Goal: Share content: Distribute website content to other platforms or users

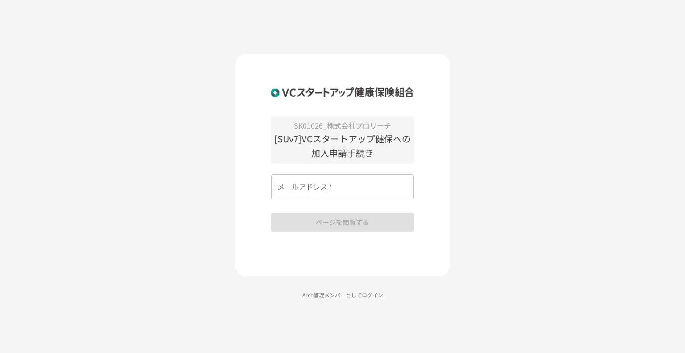
click at [321, 186] on input "メールアドレス   *" at bounding box center [342, 186] width 143 height 25
type input "**********"
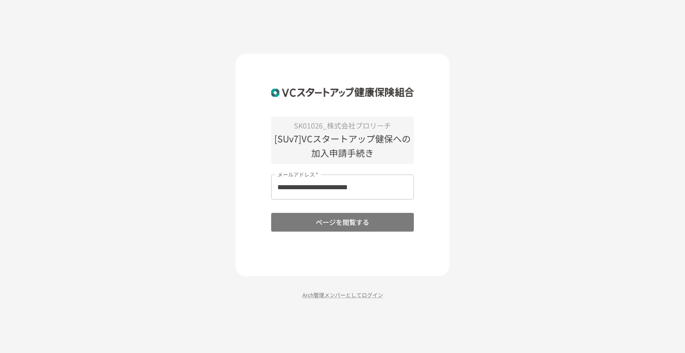
click at [316, 221] on button "ページを閲覧する" at bounding box center [342, 222] width 143 height 19
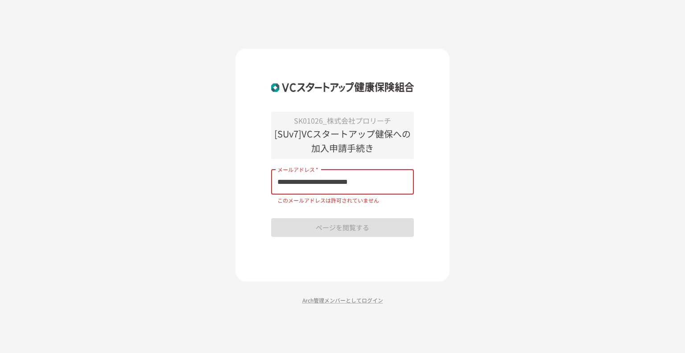
drag, startPoint x: 406, startPoint y: 183, endPoint x: 205, endPoint y: 169, distance: 200.9
click at [205, 169] on div "**********" at bounding box center [342, 176] width 685 height 353
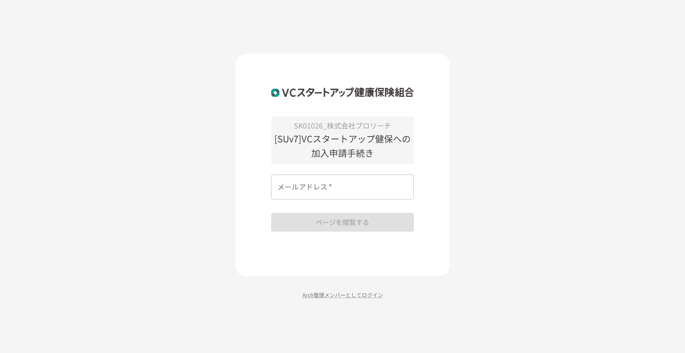
click at [141, 33] on div "SK01026_株式会社プロリーチ [SUv7]VCスタートアップ健保への加入申請手続き メールアドレス   * メールアドレス   * ページを閲覧する A…" at bounding box center [342, 176] width 685 height 353
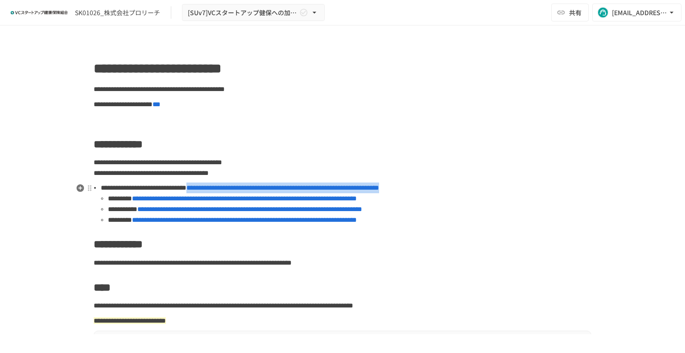
drag, startPoint x: 554, startPoint y: 190, endPoint x: 303, endPoint y: 185, distance: 251.8
click at [303, 185] on li "**********" at bounding box center [346, 188] width 491 height 11
copy span "**********"
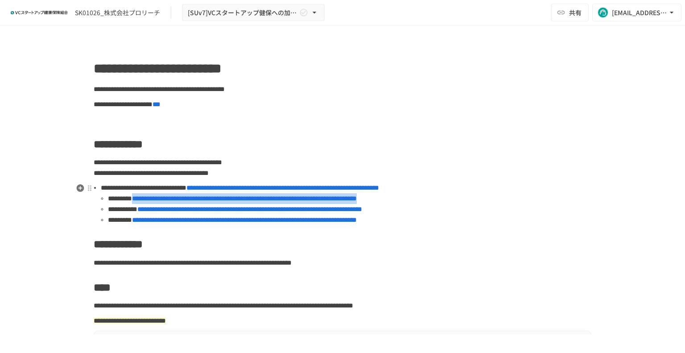
drag, startPoint x: 461, startPoint y: 201, endPoint x: 160, endPoint y: 198, distance: 300.8
click at [160, 198] on li "**********" at bounding box center [350, 198] width 484 height 11
copy span "**********"
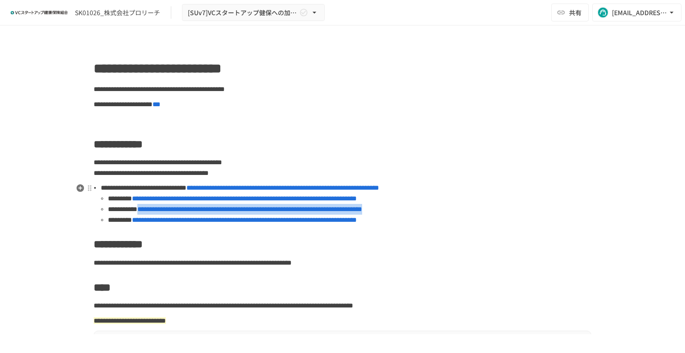
drag, startPoint x: 469, startPoint y: 210, endPoint x: 173, endPoint y: 210, distance: 295.4
click at [173, 210] on li "**********" at bounding box center [350, 209] width 484 height 11
copy span "**********"
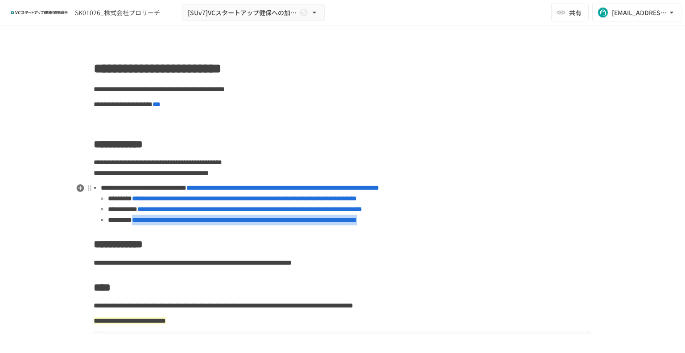
drag, startPoint x: 461, startPoint y: 224, endPoint x: 160, endPoint y: 222, distance: 300.8
click at [160, 222] on li "**********" at bounding box center [350, 220] width 484 height 11
copy span "**********"
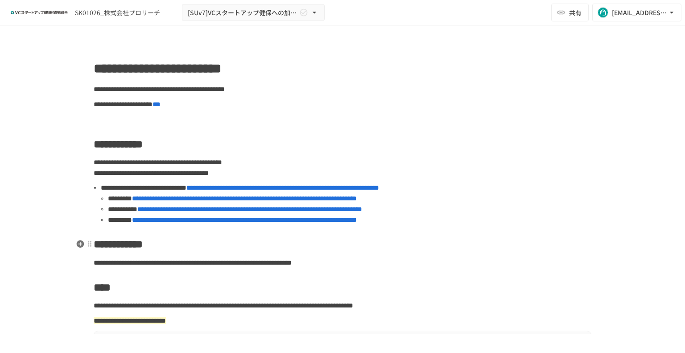
click at [319, 249] on h2 "**********" at bounding box center [343, 244] width 498 height 18
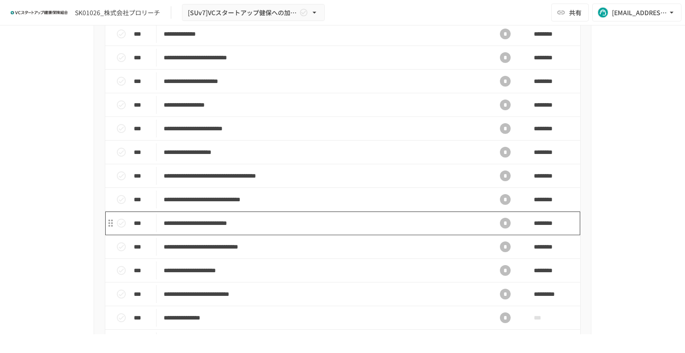
scroll to position [446, 0]
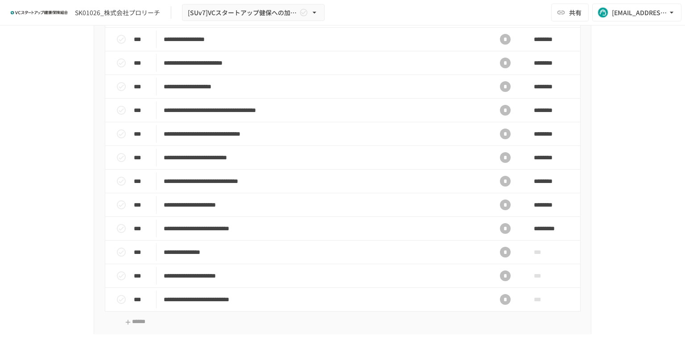
click at [496, 334] on html "**********" at bounding box center [342, 167] width 685 height 334
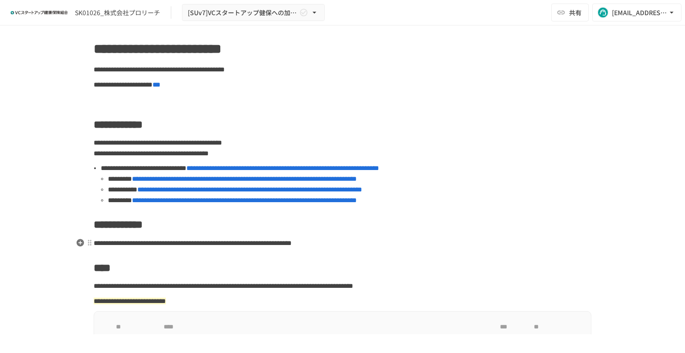
scroll to position [0, 0]
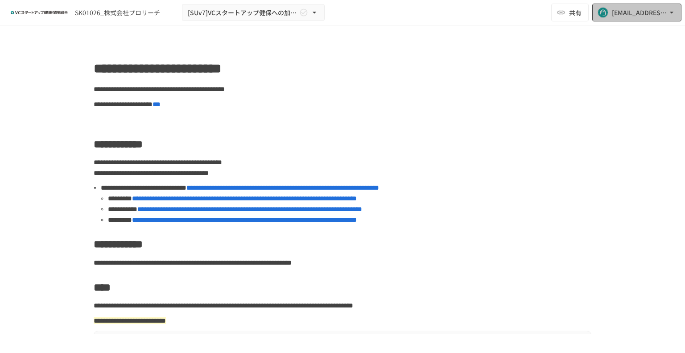
click at [627, 15] on div "[EMAIL_ADDRESS][DOMAIN_NAME]" at bounding box center [639, 12] width 55 height 11
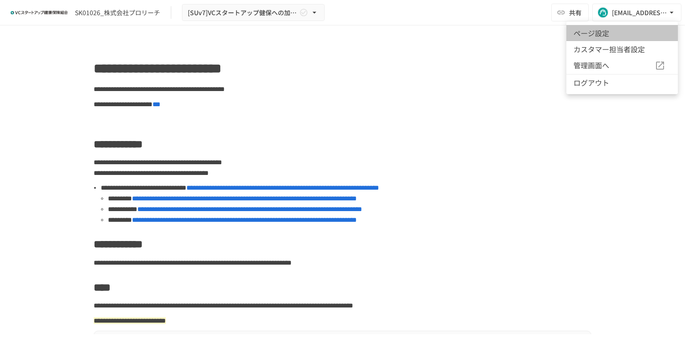
click at [609, 32] on li "ページ設定" at bounding box center [623, 33] width 112 height 16
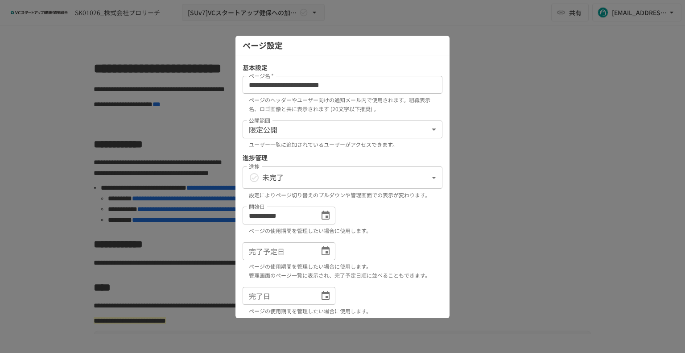
click at [525, 146] on div at bounding box center [342, 176] width 685 height 353
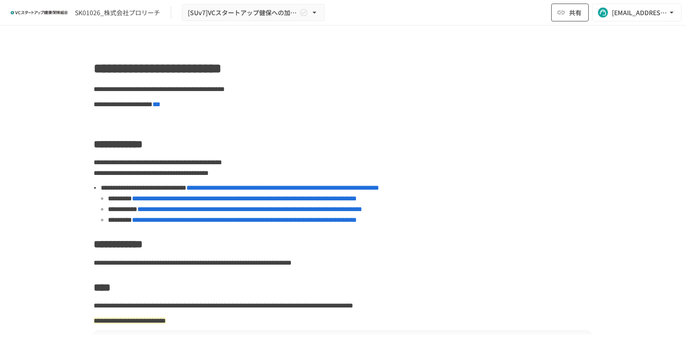
click at [577, 16] on span "共有" at bounding box center [575, 13] width 12 height 10
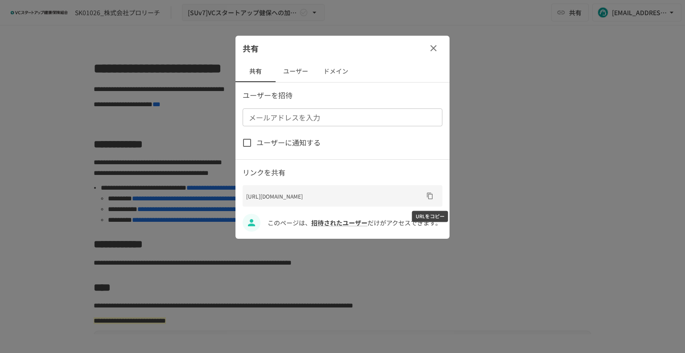
click at [434, 199] on button "URLをコピー" at bounding box center [430, 196] width 14 height 14
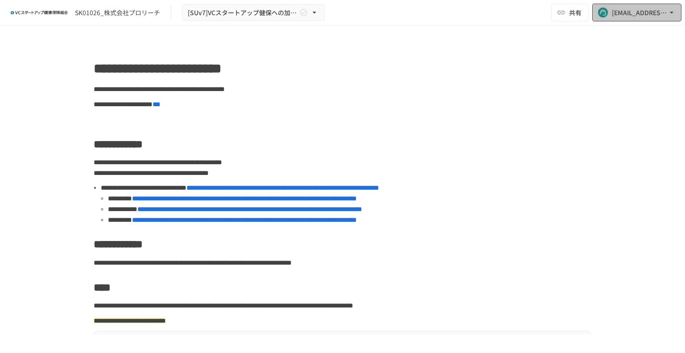
click at [623, 18] on button "[EMAIL_ADDRESS][DOMAIN_NAME]" at bounding box center [637, 13] width 89 height 18
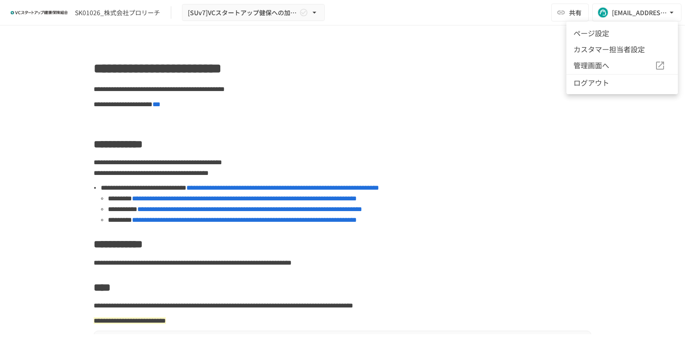
click at [603, 34] on li "ページ設定" at bounding box center [623, 33] width 112 height 16
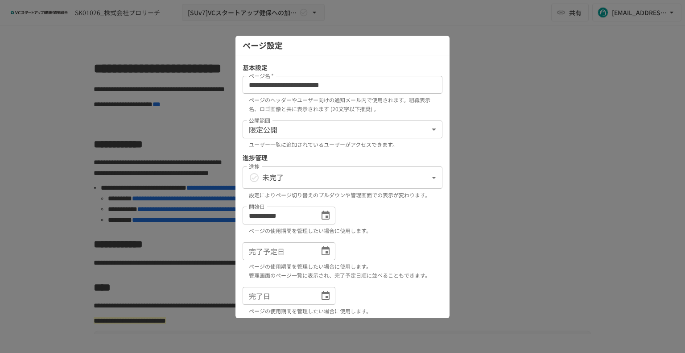
click at [539, 107] on div at bounding box center [342, 176] width 685 height 353
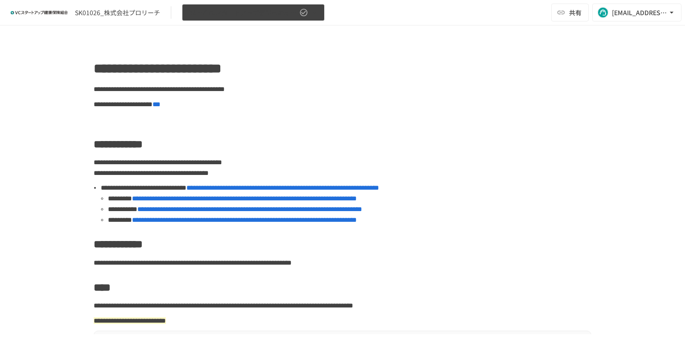
click at [314, 9] on icon "button" at bounding box center [314, 12] width 9 height 9
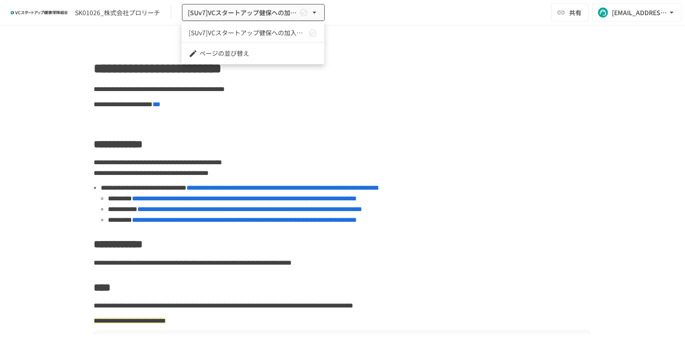
click at [436, 47] on div at bounding box center [342, 176] width 685 height 353
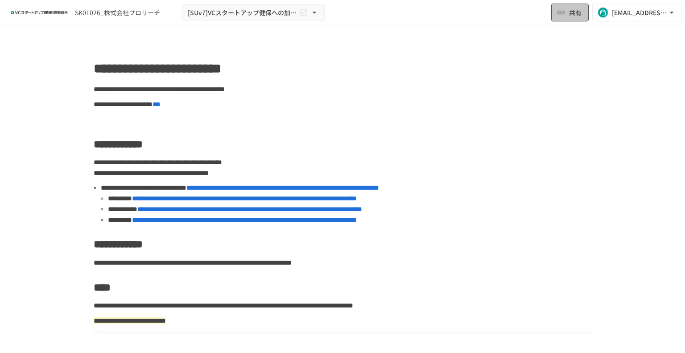
click at [584, 8] on button "共有" at bounding box center [570, 13] width 37 height 18
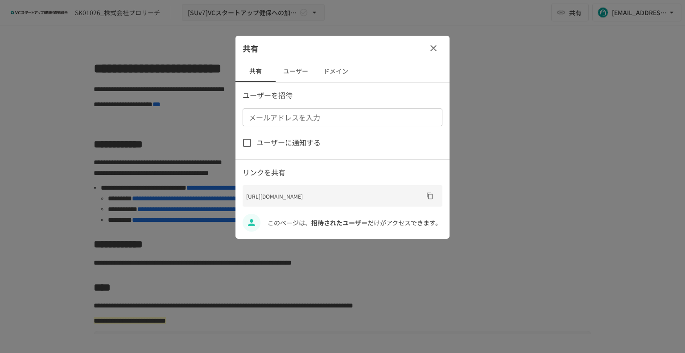
click at [299, 69] on button "ユーザー" at bounding box center [296, 71] width 40 height 21
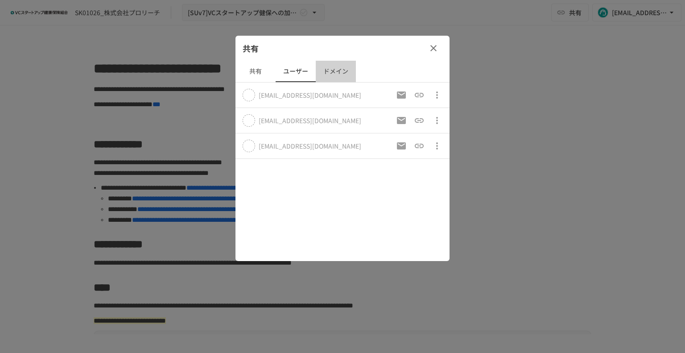
click at [335, 71] on button "ドメイン" at bounding box center [336, 71] width 40 height 21
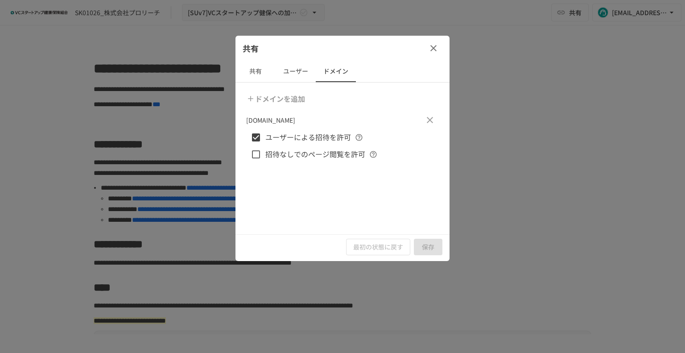
click at [302, 73] on button "ユーザー" at bounding box center [296, 71] width 40 height 21
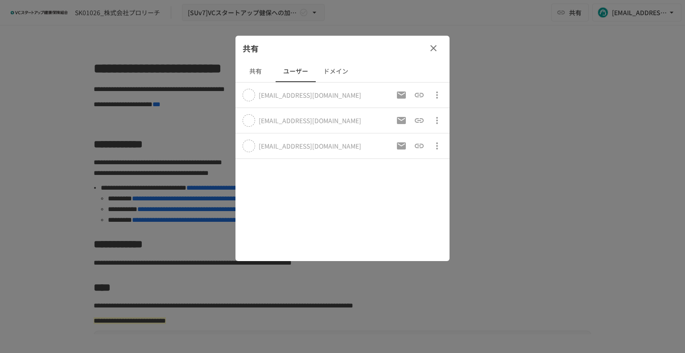
click at [507, 52] on div at bounding box center [342, 176] width 685 height 353
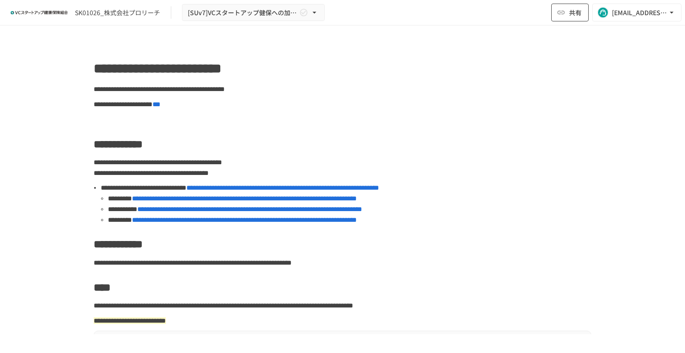
click at [568, 11] on button "共有" at bounding box center [570, 13] width 37 height 18
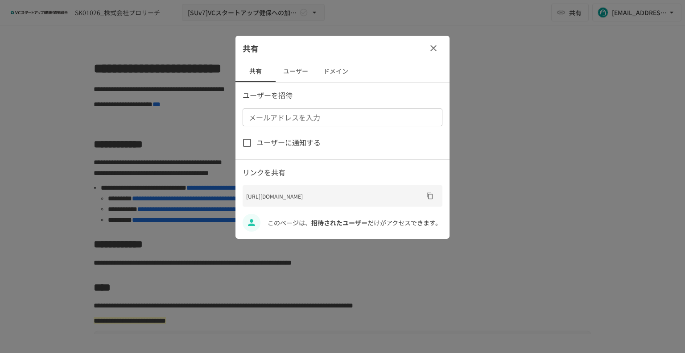
click at [336, 74] on button "ドメイン" at bounding box center [336, 71] width 40 height 21
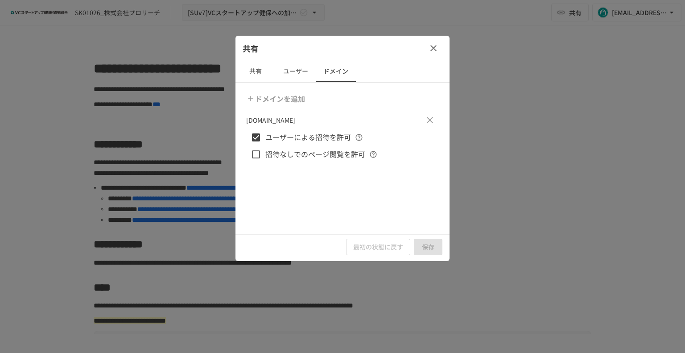
drag, startPoint x: 246, startPoint y: 123, endPoint x: 288, endPoint y: 122, distance: 42.0
click at [288, 122] on div "ドメインを追加 proreach.co.jp ユーザーによる招待を許可 招待なしでのページ閲覧を許可" at bounding box center [343, 159] width 214 height 152
copy p "[DOMAIN_NAME]"
click at [432, 46] on icon "button" at bounding box center [434, 48] width 6 height 6
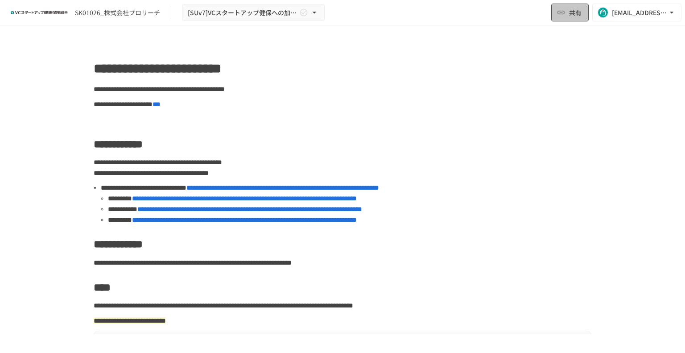
click at [570, 13] on span "共有" at bounding box center [575, 13] width 12 height 10
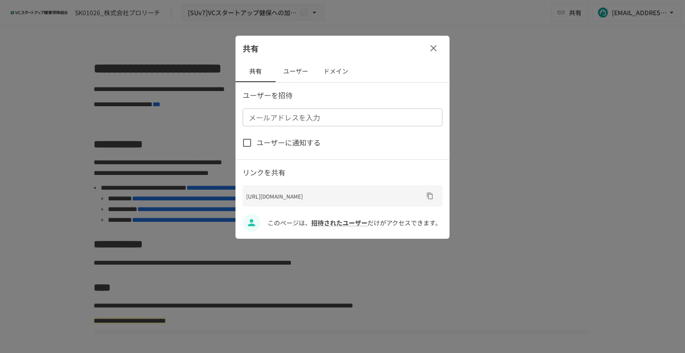
click at [288, 67] on button "ユーザー" at bounding box center [296, 71] width 40 height 21
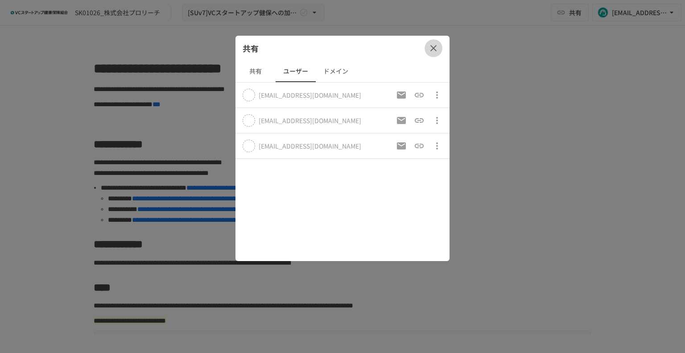
click at [432, 51] on icon "button" at bounding box center [433, 48] width 11 height 11
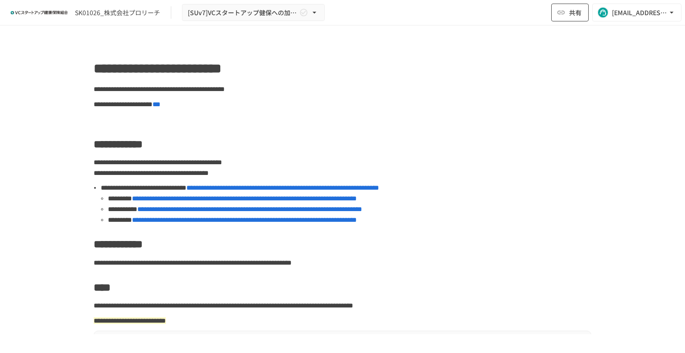
click at [567, 14] on button "共有" at bounding box center [570, 13] width 37 height 18
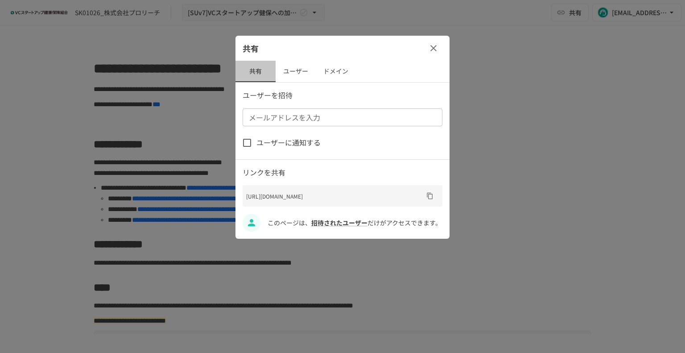
click at [266, 67] on button "共有" at bounding box center [256, 71] width 40 height 21
click at [291, 70] on button "ユーザー" at bounding box center [296, 71] width 40 height 21
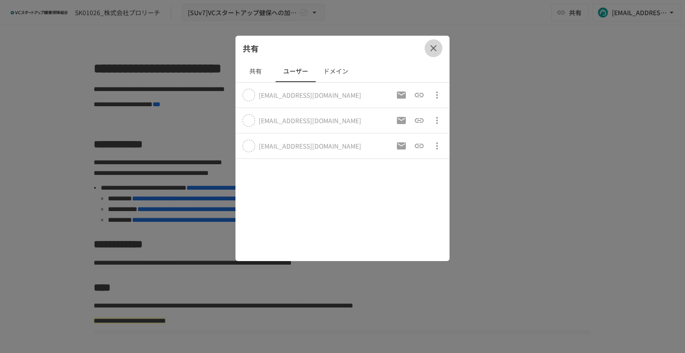
drag, startPoint x: 437, startPoint y: 50, endPoint x: 445, endPoint y: 114, distance: 64.7
click at [437, 50] on icon "button" at bounding box center [433, 48] width 11 height 11
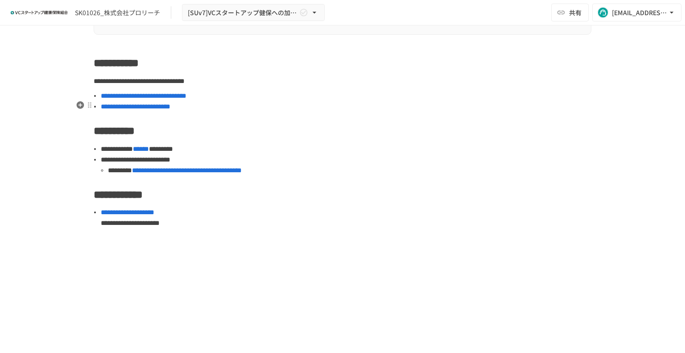
scroll to position [759, 0]
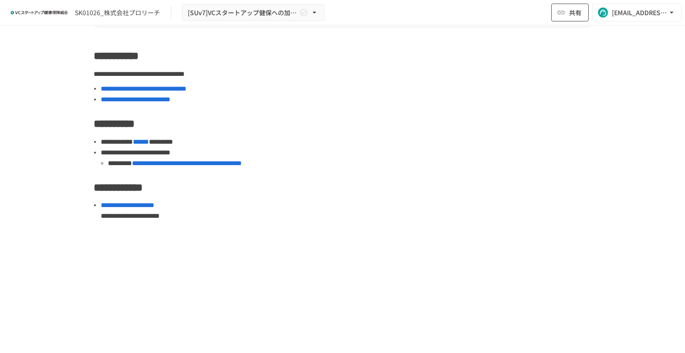
click at [570, 14] on span "共有" at bounding box center [575, 13] width 12 height 10
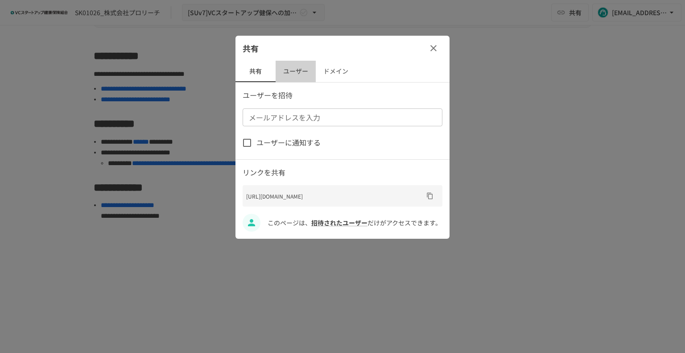
click at [296, 69] on button "ユーザー" at bounding box center [296, 71] width 40 height 21
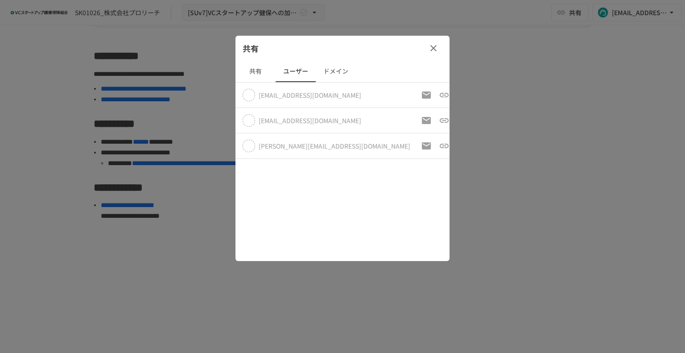
click at [436, 51] on icon "button" at bounding box center [433, 48] width 11 height 11
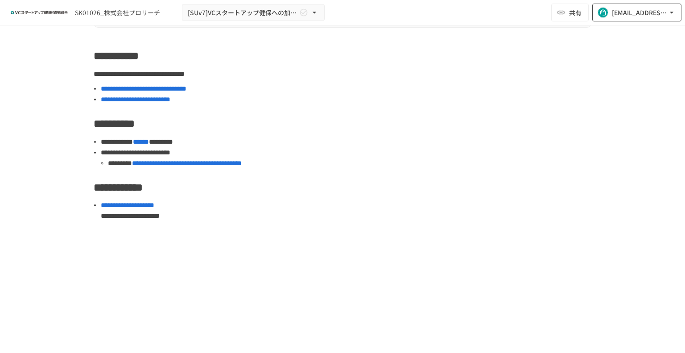
click at [640, 12] on div "[EMAIL_ADDRESS][DOMAIN_NAME]" at bounding box center [639, 12] width 55 height 11
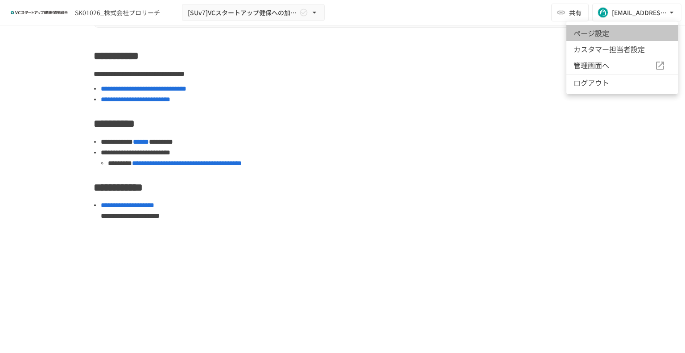
click at [589, 32] on li "ページ設定" at bounding box center [623, 33] width 112 height 16
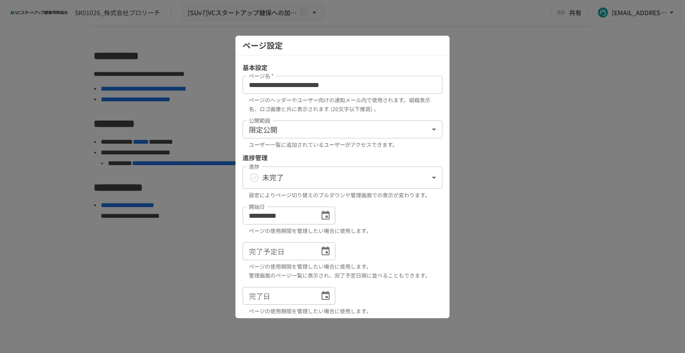
click at [519, 141] on div at bounding box center [342, 176] width 685 height 353
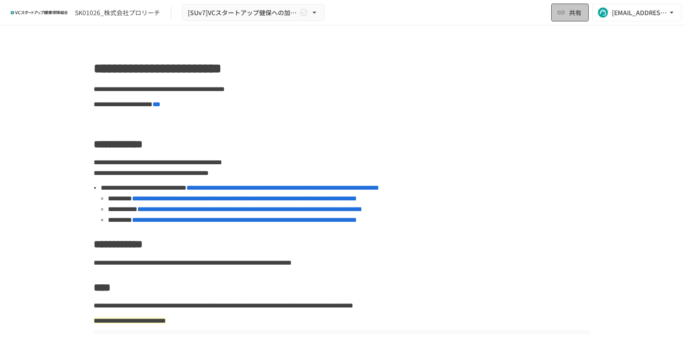
click at [577, 9] on span "共有" at bounding box center [575, 13] width 12 height 10
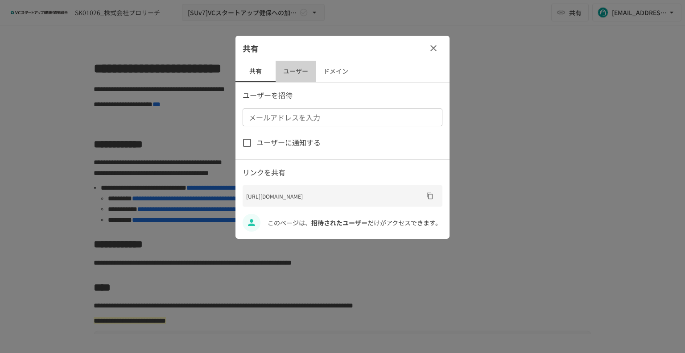
click at [293, 70] on button "ユーザー" at bounding box center [296, 71] width 40 height 21
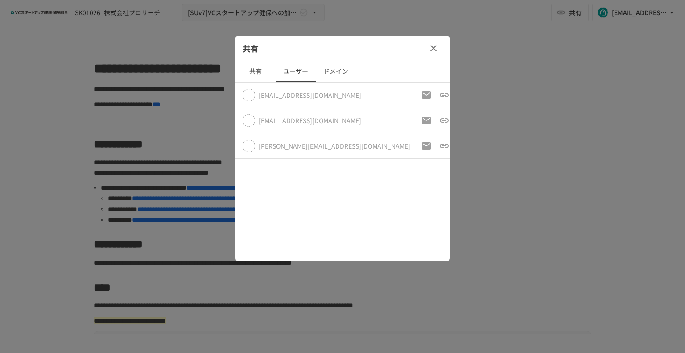
drag, startPoint x: 340, startPoint y: 69, endPoint x: 350, endPoint y: 68, distance: 10.4
click at [339, 69] on button "ドメイン" at bounding box center [336, 71] width 40 height 21
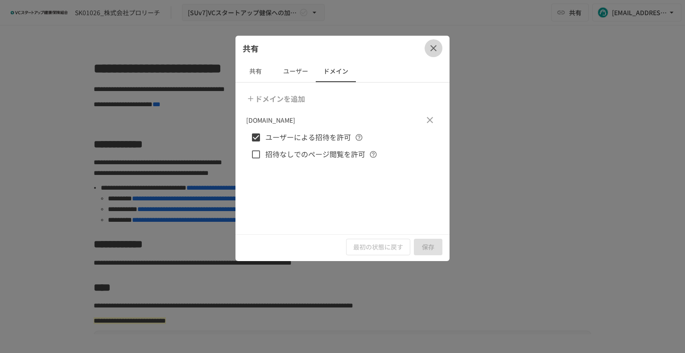
click at [432, 48] on icon "button" at bounding box center [433, 48] width 11 height 11
